Goal: Task Accomplishment & Management: Use online tool/utility

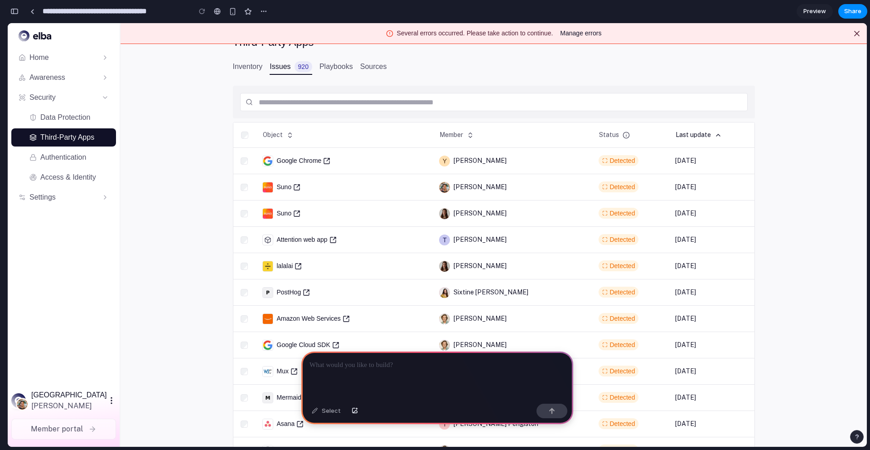
click at [387, 377] on div at bounding box center [437, 375] width 272 height 48
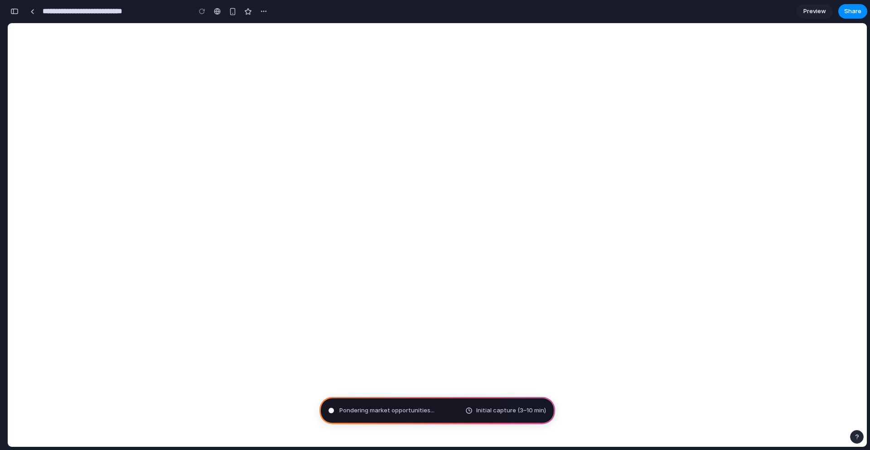
type input "**********"
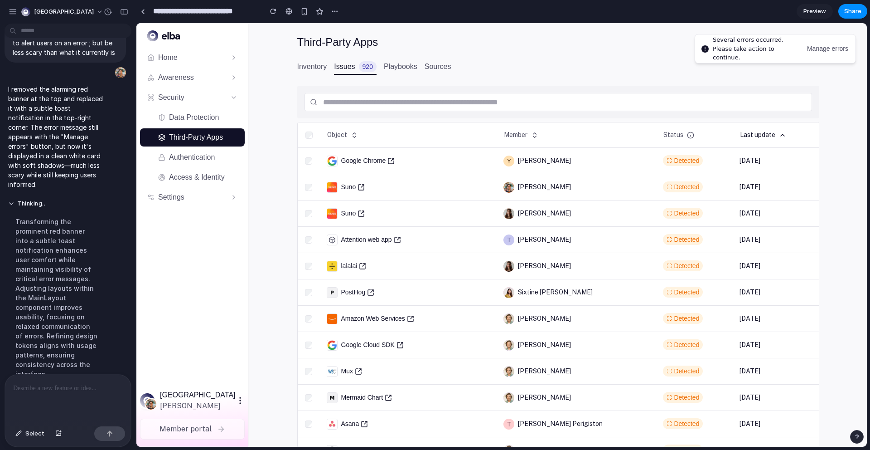
click at [823, 50] on span "Manage errors" at bounding box center [827, 49] width 41 height 10
click at [63, 392] on p at bounding box center [68, 387] width 110 height 11
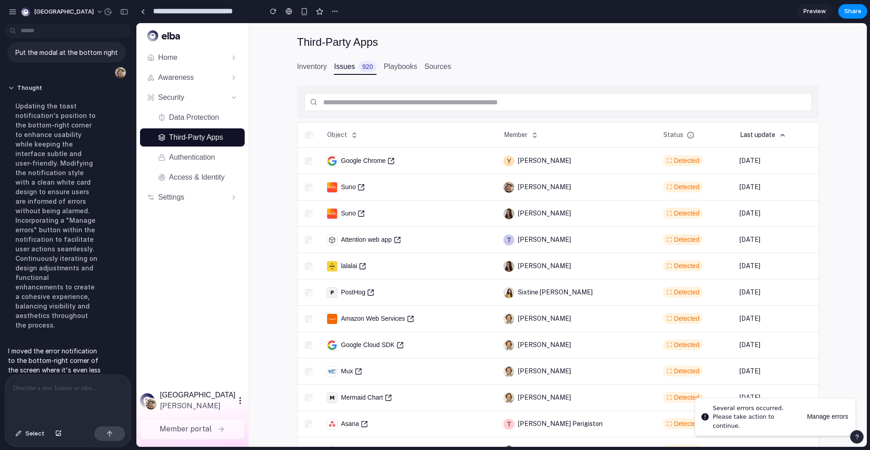
scroll to position [228, 0]
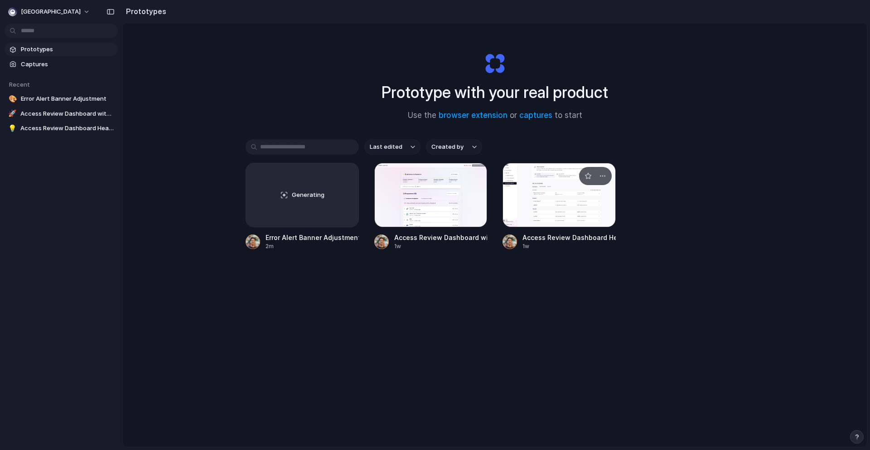
click at [564, 208] on div at bounding box center [559, 195] width 113 height 64
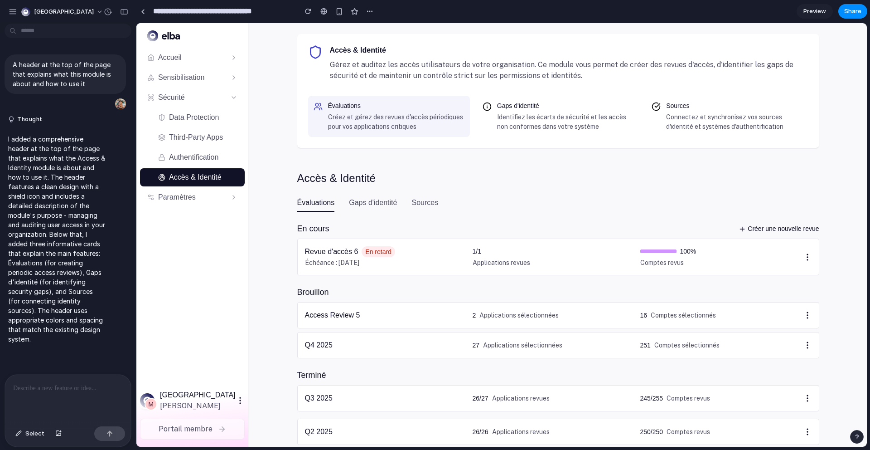
click at [58, 189] on p "I added a comprehensive header at the top of the page that explains what the Ac…" at bounding box center [56, 238] width 97 height 209
click at [562, 111] on div "Gaps d'identité Identifiez les écarts de sécurité et les accès non conformes da…" at bounding box center [565, 116] width 136 height 30
drag, startPoint x: 490, startPoint y: 103, endPoint x: 571, endPoint y: 123, distance: 83.6
click at [571, 123] on div "Gaps d'identité Identifiez les écarts de sécurité et les accès non conformes da…" at bounding box center [558, 116] width 162 height 41
click at [631, 151] on div "Accès & Identité Gérez et auditez les accès utilisateurs de votre organisation.…" at bounding box center [558, 256] width 522 height 466
